Goal: Navigation & Orientation: Find specific page/section

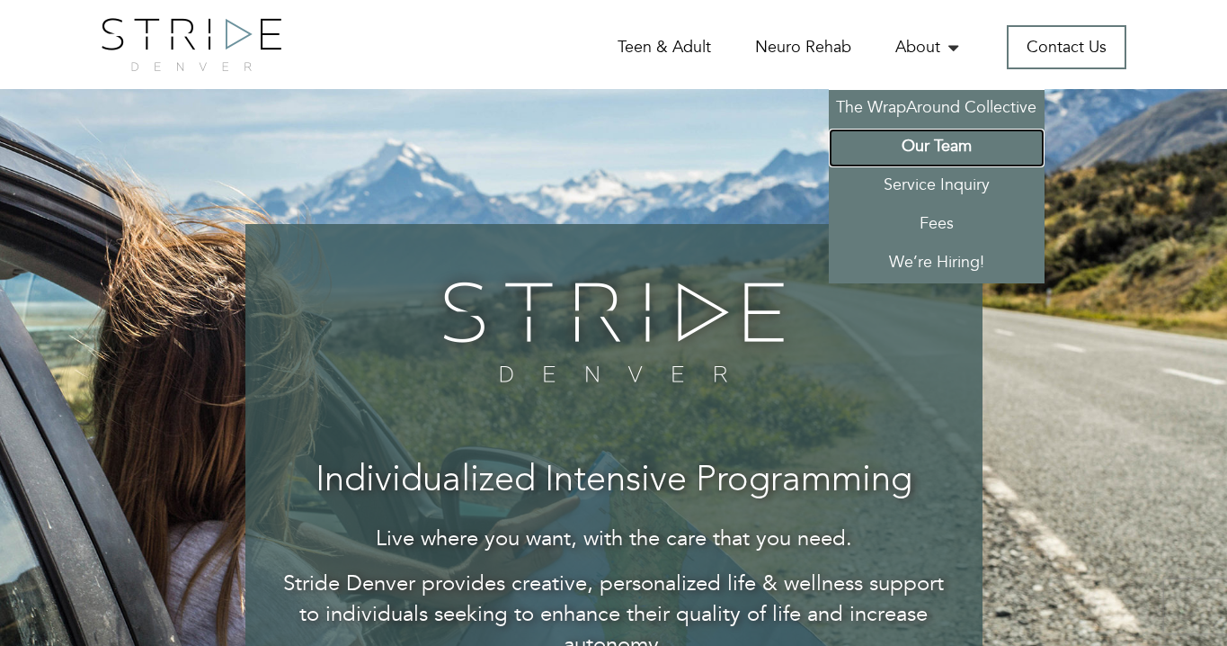
click at [926, 146] on link "Our Team" at bounding box center [937, 148] width 216 height 39
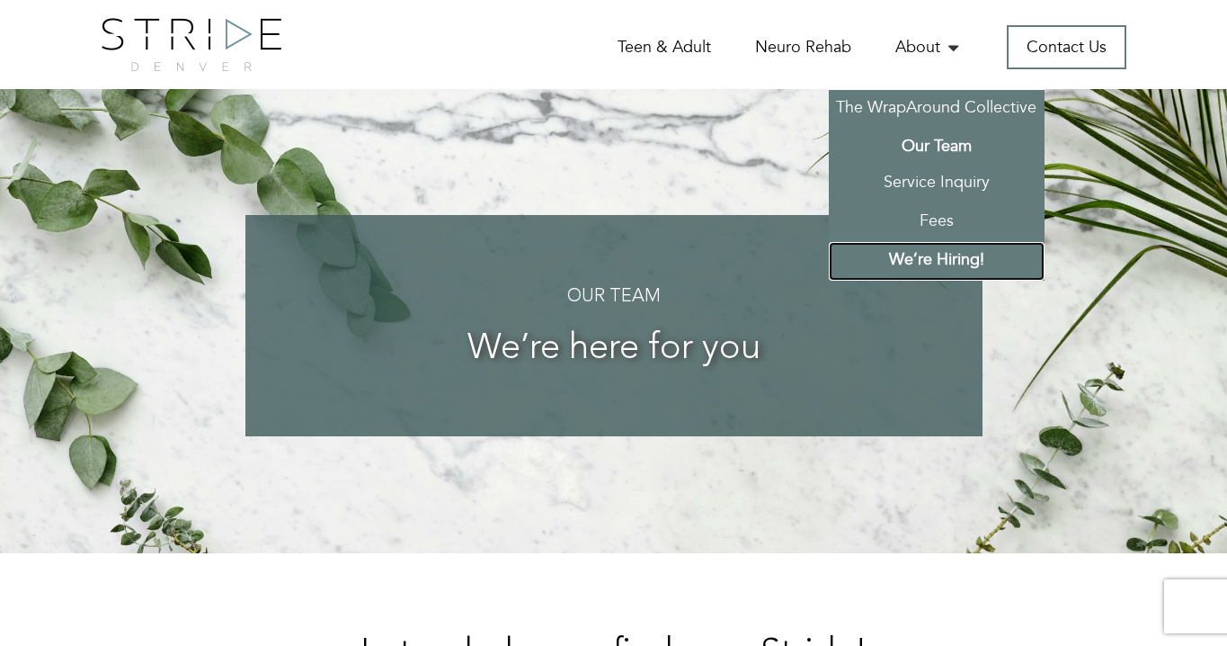
click at [907, 255] on link "We’re Hiring!" at bounding box center [937, 261] width 216 height 39
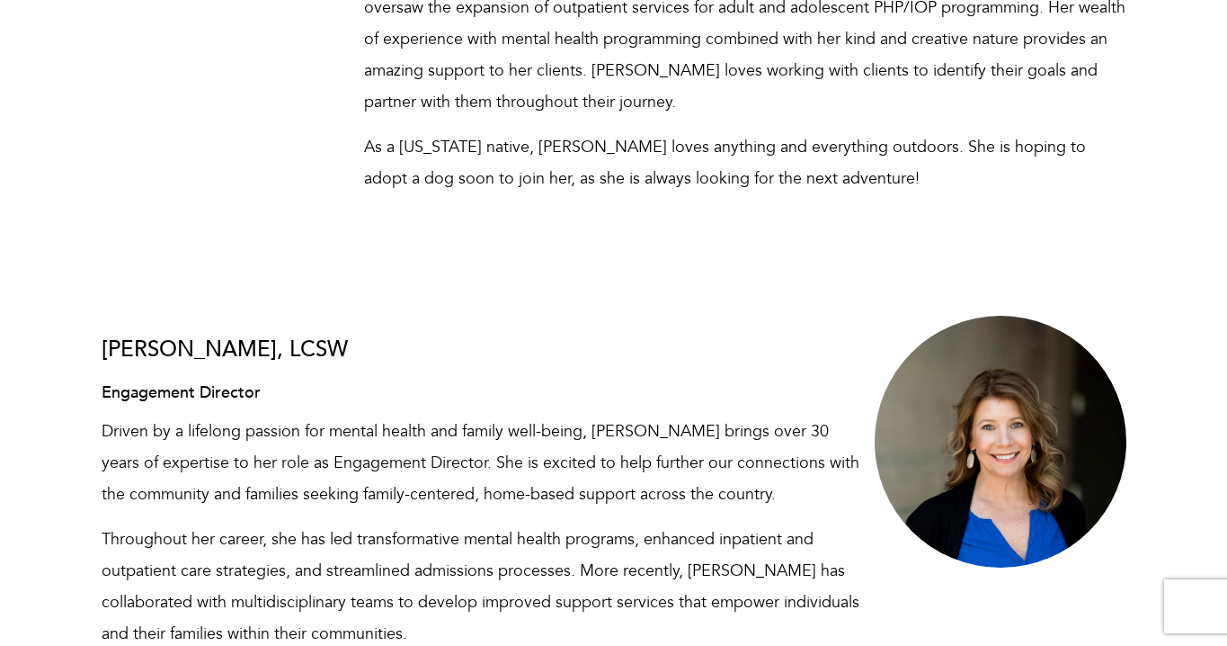
scroll to position [2981, 0]
